Goal: Navigation & Orientation: Find specific page/section

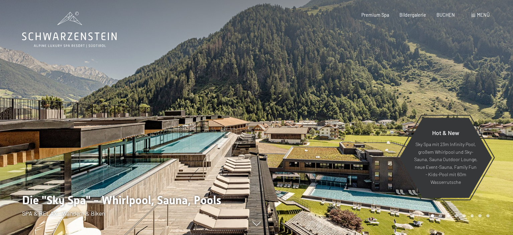
click at [476, 14] on div "Menü" at bounding box center [481, 15] width 18 height 7
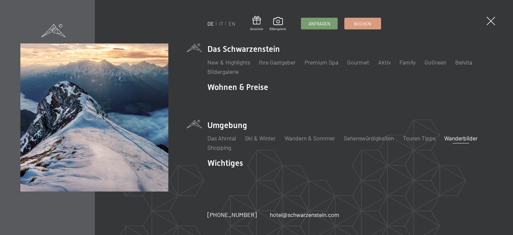
click at [465, 138] on link "Wanderbilder" at bounding box center [461, 137] width 33 height 7
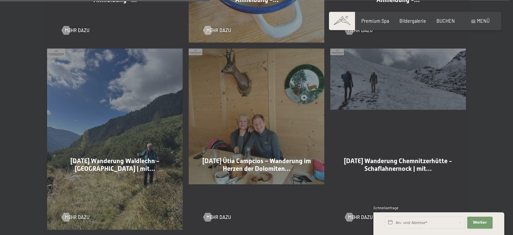
scroll to position [647, 0]
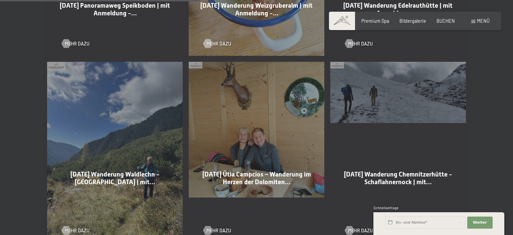
click at [391, 93] on div "25-09-2025 Wanderung Chemnitzerhütte - Schaflahnernock | mit… Mehr dazu" at bounding box center [399, 152] width 142 height 187
